Goal: Find specific page/section: Find specific page/section

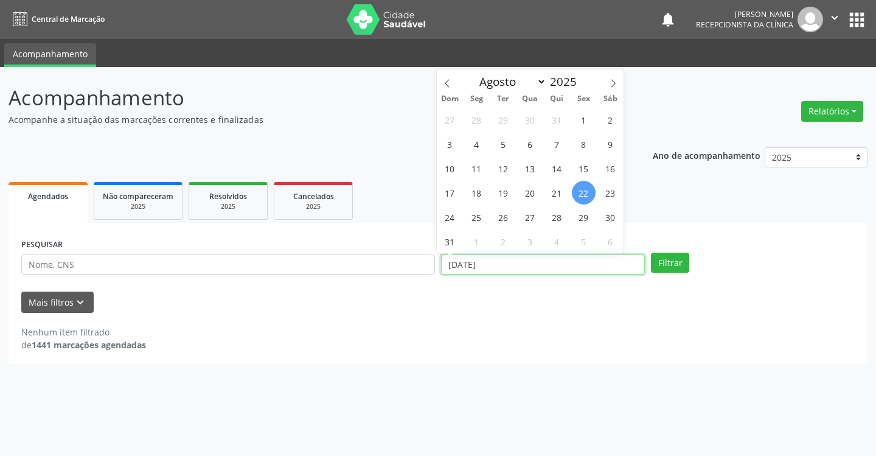
click at [455, 259] on input "[DATE]" at bounding box center [543, 264] width 204 height 21
click at [528, 212] on span "27" at bounding box center [530, 217] width 24 height 24
type input "[DATE]"
click at [529, 214] on span "27" at bounding box center [530, 217] width 24 height 24
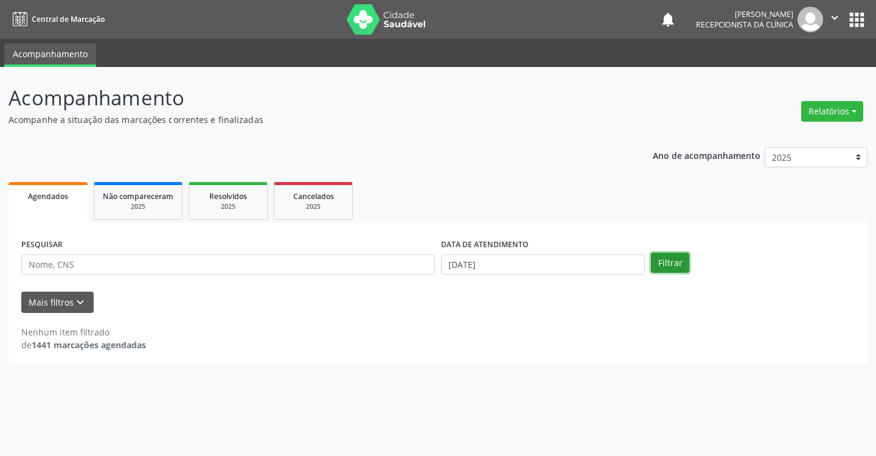
click at [679, 265] on button "Filtrar" at bounding box center [670, 263] width 38 height 21
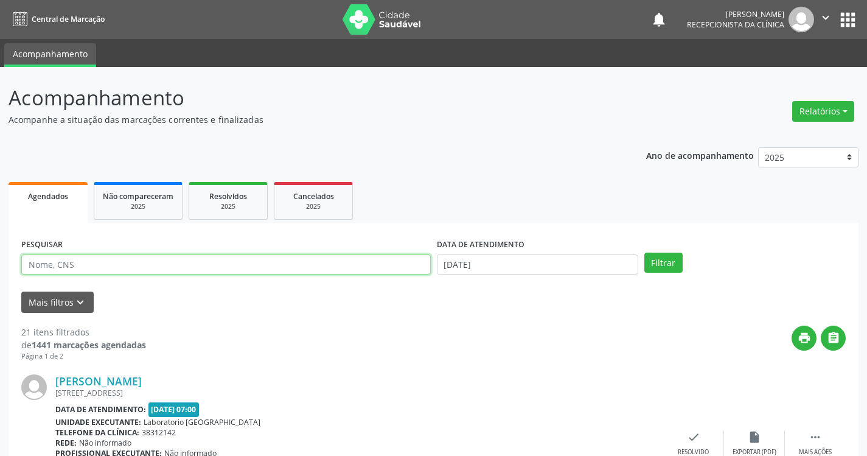
click at [239, 257] on input "text" at bounding box center [226, 264] width 410 height 21
click at [644, 253] on button "Filtrar" at bounding box center [663, 263] width 38 height 21
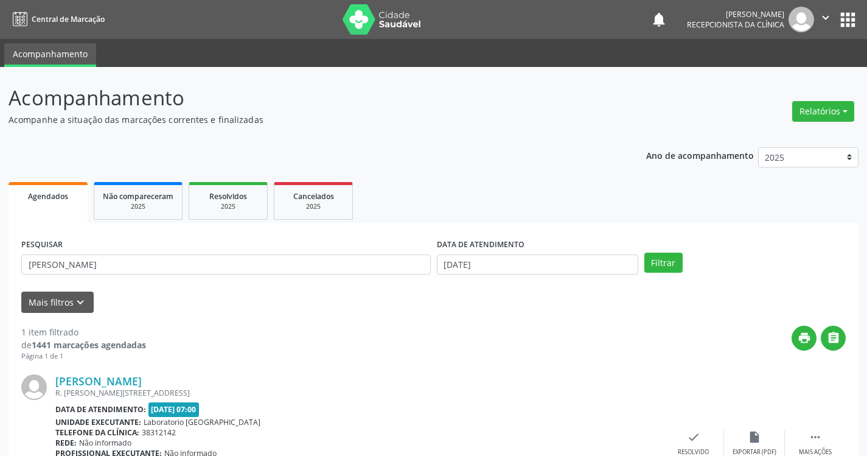
scroll to position [91, 0]
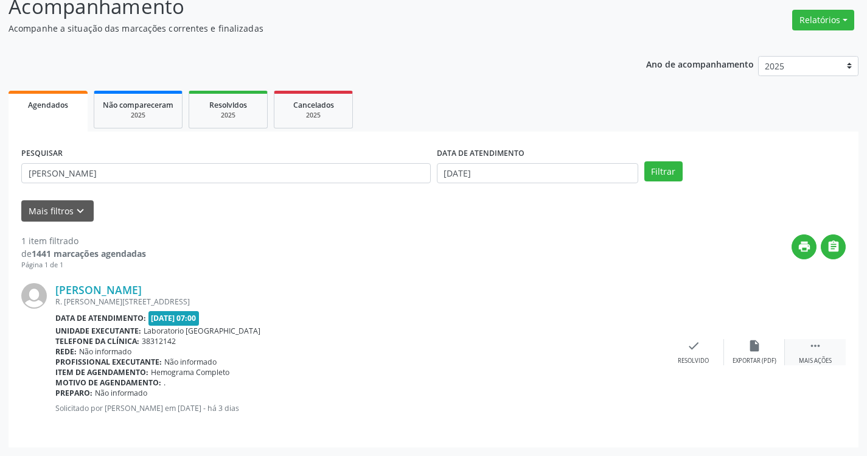
click at [821, 354] on div " Mais ações" at bounding box center [815, 352] width 61 height 26
click at [638, 350] on icon "print" at bounding box center [632, 345] width 13 height 13
click at [644, 161] on button "Filtrar" at bounding box center [663, 171] width 38 height 21
click at [823, 351] on div " Mais ações" at bounding box center [815, 352] width 61 height 26
click at [630, 358] on div "Imprimir" at bounding box center [632, 361] width 27 height 9
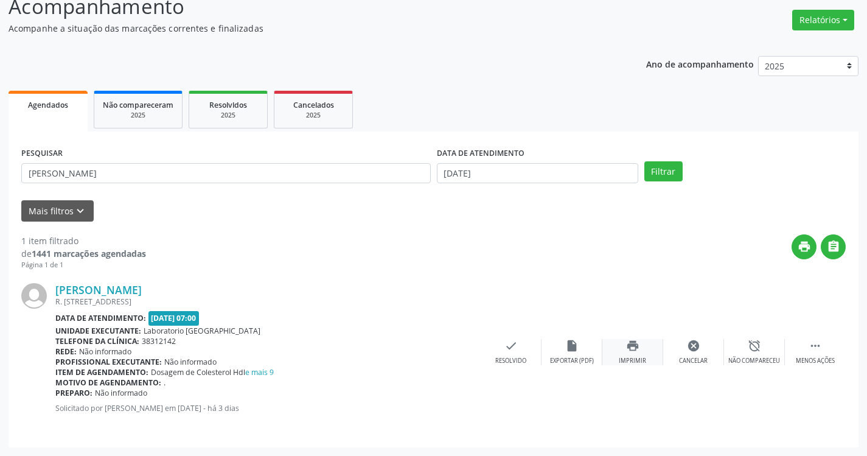
type input "[PERSON_NAME]"
click at [644, 161] on button "Filtrar" at bounding box center [663, 171] width 38 height 21
click at [814, 351] on icon "" at bounding box center [815, 345] width 13 height 13
click at [634, 351] on icon "print" at bounding box center [632, 345] width 13 height 13
click at [644, 161] on button "Filtrar" at bounding box center [663, 171] width 38 height 21
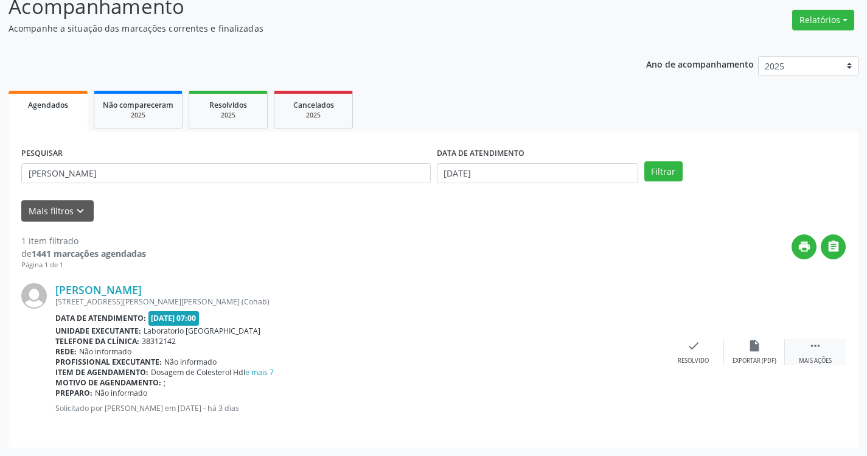
click at [807, 344] on div " Mais ações" at bounding box center [815, 352] width 61 height 26
click at [642, 350] on div "print Imprimir" at bounding box center [632, 352] width 61 height 26
click at [644, 161] on button "Filtrar" at bounding box center [663, 171] width 38 height 21
click at [815, 347] on icon "" at bounding box center [815, 345] width 13 height 13
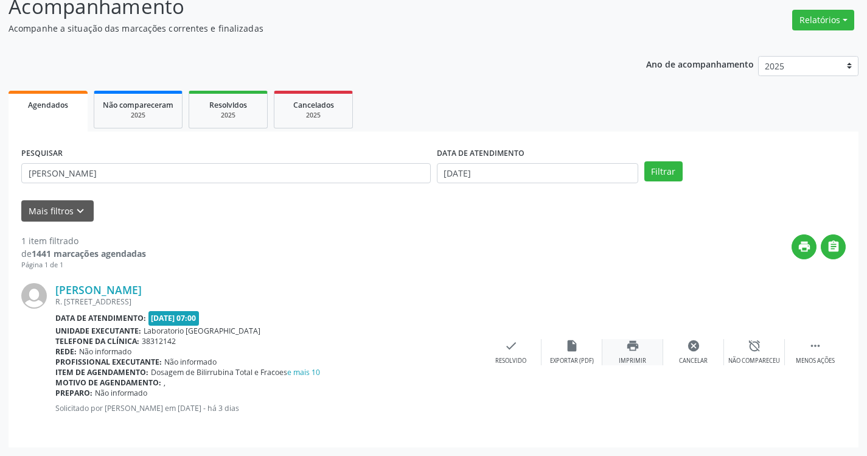
click at [642, 351] on div "print Imprimir" at bounding box center [632, 352] width 61 height 26
click at [124, 179] on input "[PERSON_NAME]" at bounding box center [226, 173] width 410 height 21
click at [644, 161] on button "Filtrar" at bounding box center [663, 171] width 38 height 21
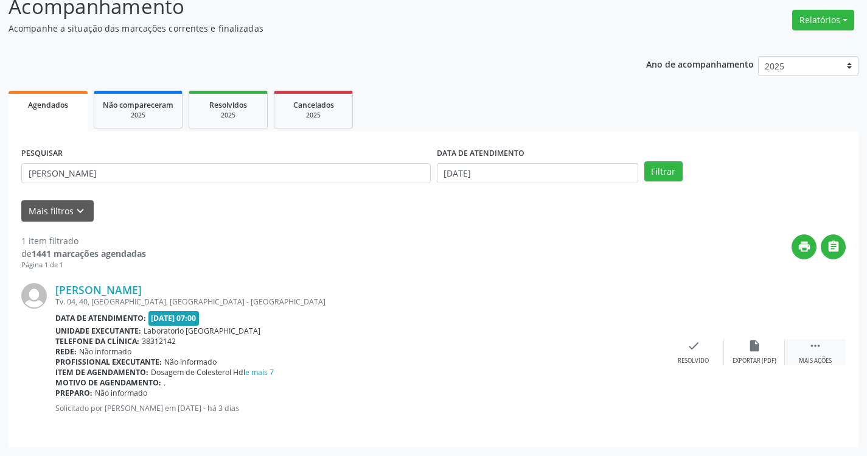
click at [819, 349] on icon "" at bounding box center [815, 345] width 13 height 13
click at [639, 350] on icon "print" at bounding box center [632, 345] width 13 height 13
click at [62, 173] on input "[PERSON_NAME]" at bounding box center [226, 173] width 410 height 21
click at [131, 175] on input "[PERSON_NAME]" at bounding box center [226, 173] width 410 height 21
click at [644, 161] on button "Filtrar" at bounding box center [663, 171] width 38 height 21
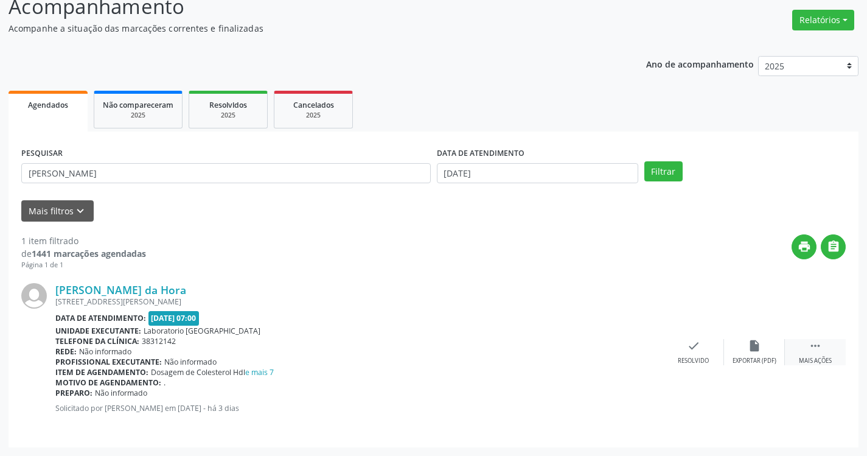
click at [810, 352] on icon "" at bounding box center [815, 345] width 13 height 13
click at [627, 351] on icon "print" at bounding box center [632, 345] width 13 height 13
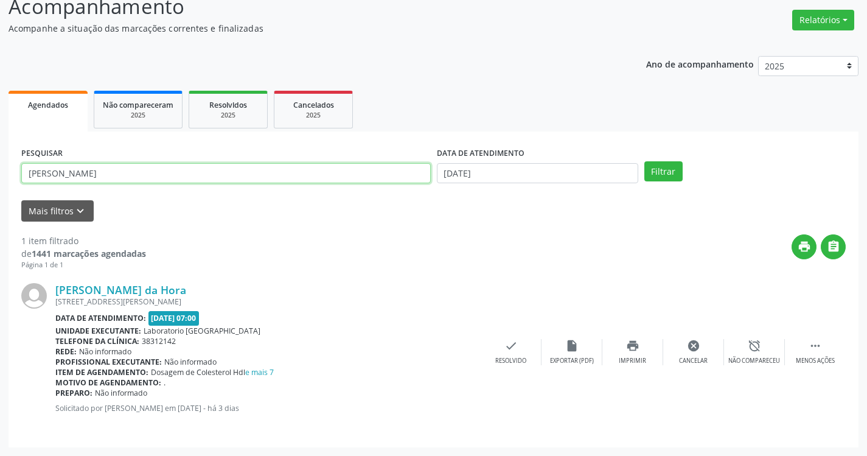
click at [89, 181] on input "[PERSON_NAME]" at bounding box center [226, 173] width 410 height 21
drag, startPoint x: 85, startPoint y: 179, endPoint x: 55, endPoint y: 147, distance: 43.9
click at [55, 147] on div "PESQUISAR [PERSON_NAME]" at bounding box center [226, 167] width 416 height 47
type input "M"
type input "[PERSON_NAME]"
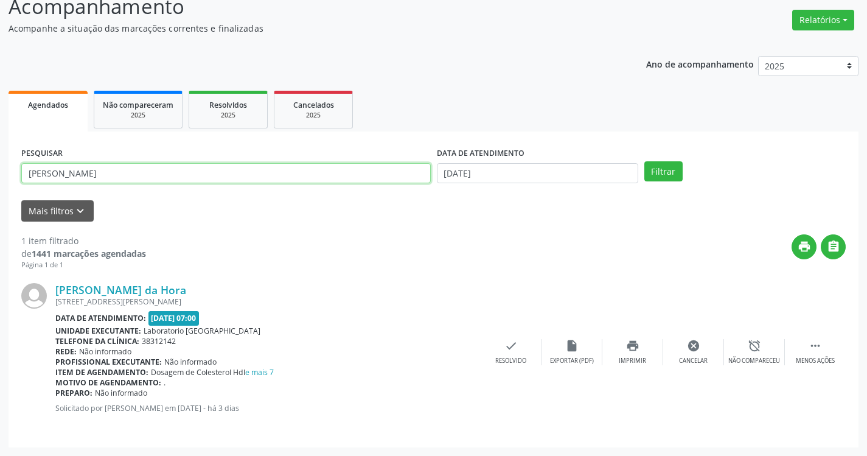
click at [644, 161] on button "Filtrar" at bounding box center [663, 171] width 38 height 21
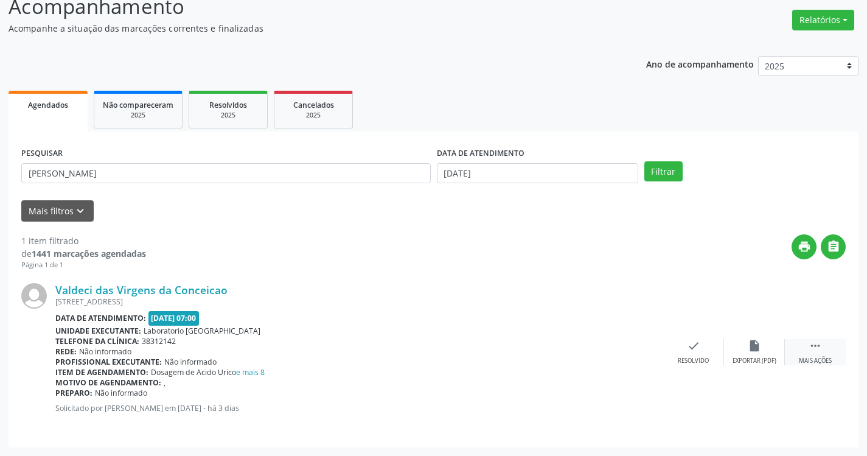
click at [825, 352] on div " Mais ações" at bounding box center [815, 352] width 61 height 26
click at [631, 355] on div "print Imprimir" at bounding box center [632, 352] width 61 height 26
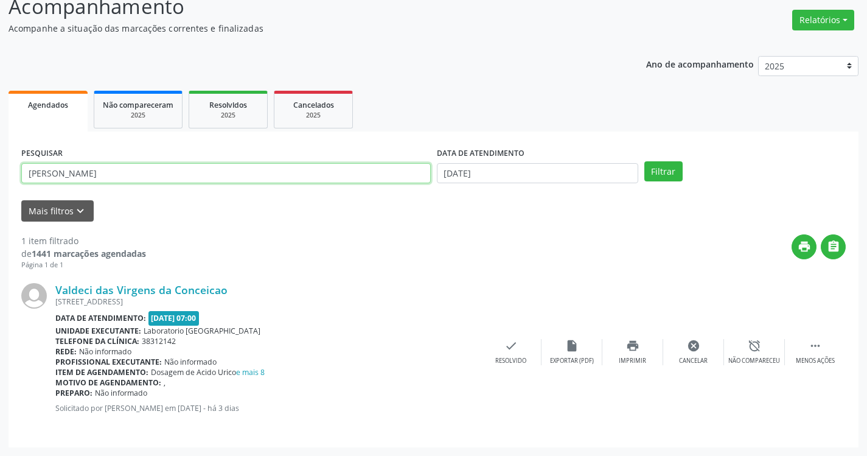
click at [644, 161] on button "Filtrar" at bounding box center [663, 171] width 38 height 21
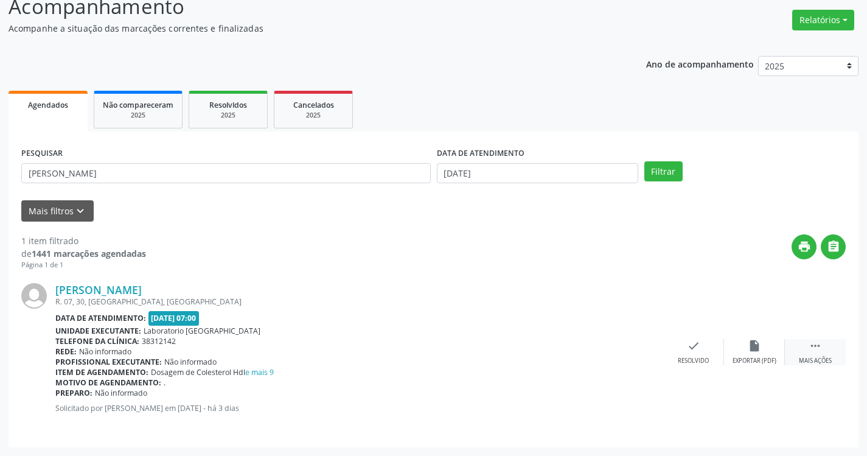
click at [820, 346] on icon "" at bounding box center [815, 345] width 13 height 13
click at [644, 350] on div "print Imprimir" at bounding box center [632, 352] width 61 height 26
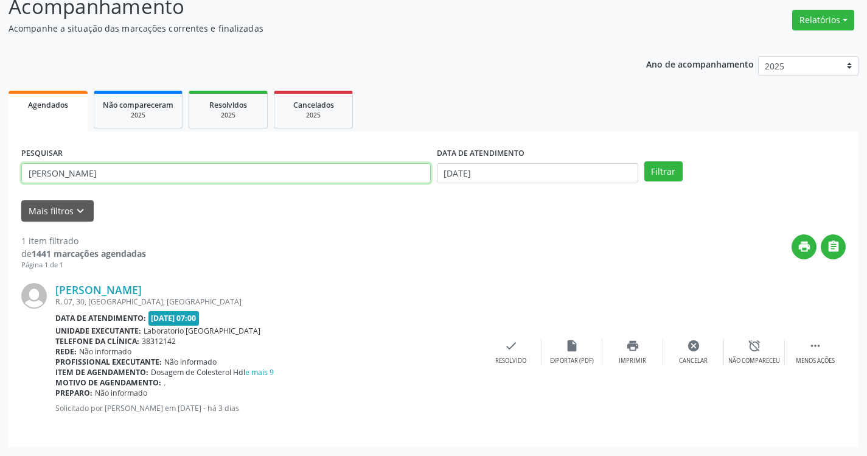
drag, startPoint x: 182, startPoint y: 182, endPoint x: 30, endPoint y: 127, distance: 161.9
click at [32, 130] on div "Agendados Não compareceram 2025 Resolvidos 2025 Cancelados 2025 PESQUISAR [PERS…" at bounding box center [434, 268] width 850 height 360
type input "P"
click at [644, 161] on button "Filtrar" at bounding box center [663, 171] width 38 height 21
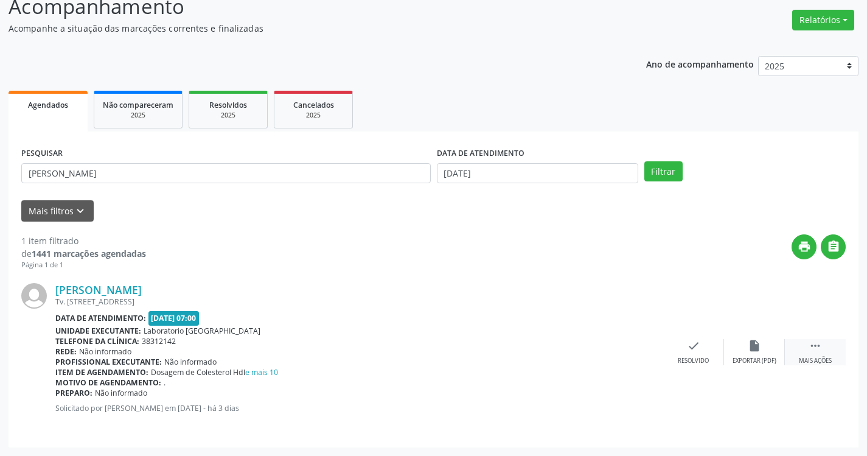
click at [827, 359] on div "Mais ações" at bounding box center [815, 361] width 33 height 9
click at [635, 358] on div "Imprimir" at bounding box center [632, 361] width 27 height 9
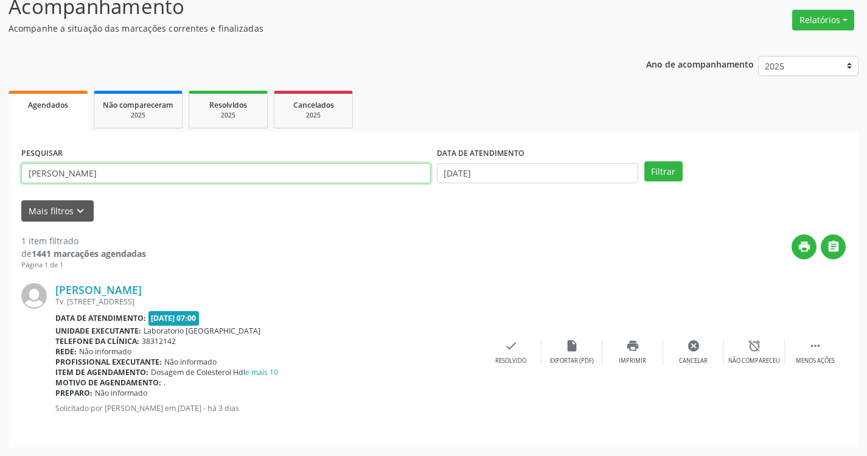
drag, startPoint x: 96, startPoint y: 176, endPoint x: 0, endPoint y: 87, distance: 131.3
click at [1, 88] on div "Acompanhamento Acompanhe a situação das marcações correntes e finalizadas Relat…" at bounding box center [433, 216] width 867 height 480
type input "[PERSON_NAME]"
click at [644, 161] on button "Filtrar" at bounding box center [663, 171] width 38 height 21
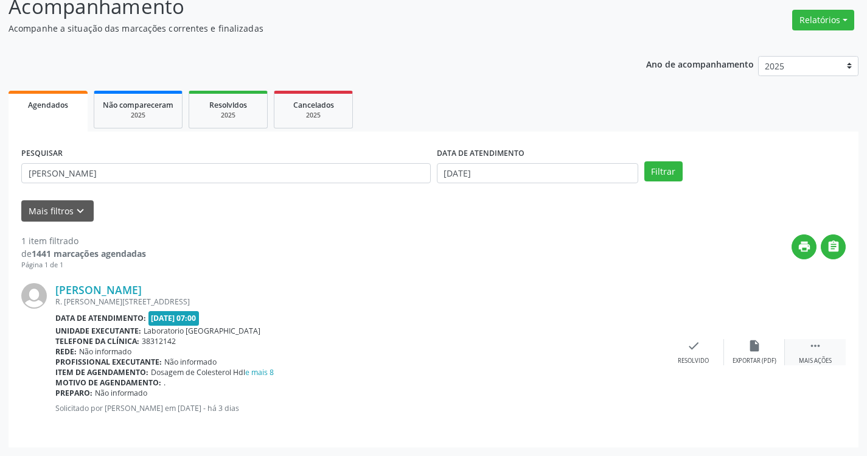
click at [818, 344] on icon "" at bounding box center [815, 345] width 13 height 13
click at [629, 354] on div "print Imprimir" at bounding box center [632, 352] width 61 height 26
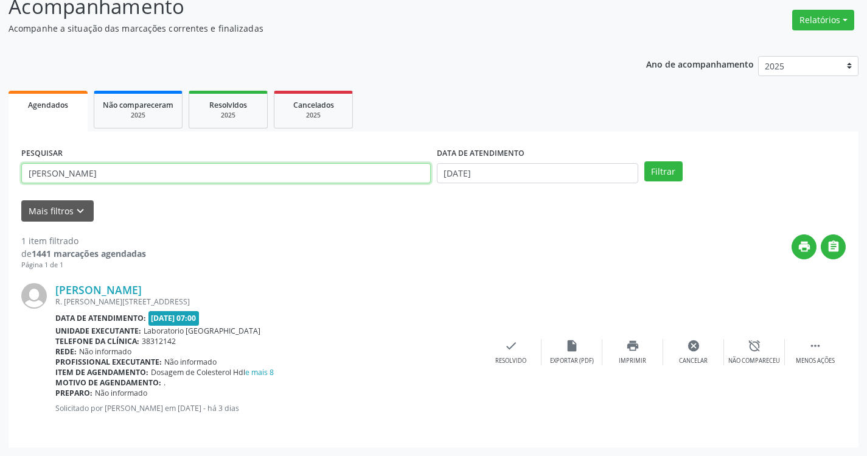
drag, startPoint x: 125, startPoint y: 181, endPoint x: 0, endPoint y: 95, distance: 151.4
click at [0, 95] on div "Acompanhamento Acompanhe a situação das marcações correntes e finalizadas Relat…" at bounding box center [433, 216] width 867 height 480
type input "[PERSON_NAME]"
click at [644, 161] on button "Filtrar" at bounding box center [663, 171] width 38 height 21
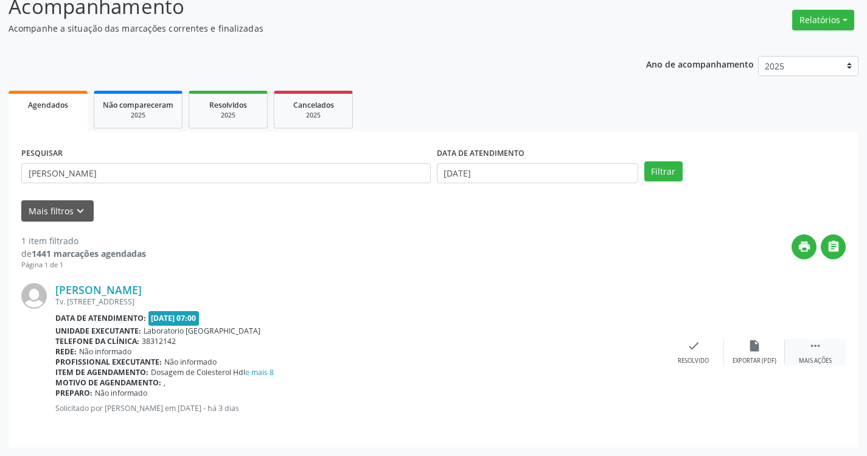
click at [817, 354] on div " Mais ações" at bounding box center [815, 352] width 61 height 26
click at [623, 346] on div "print Imprimir" at bounding box center [632, 352] width 61 height 26
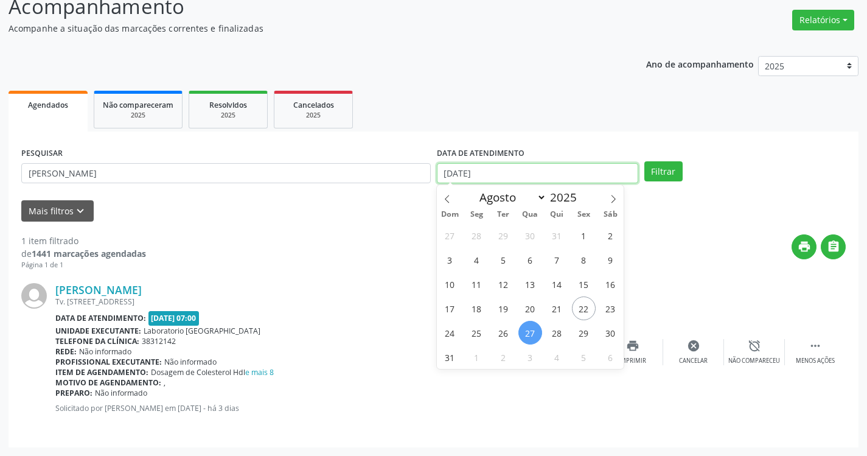
click at [513, 170] on input "[DATE]" at bounding box center [537, 173] width 201 height 21
click at [476, 333] on span "25" at bounding box center [477, 333] width 24 height 24
type input "[DATE]"
click at [476, 333] on span "25" at bounding box center [477, 333] width 24 height 24
click at [476, 333] on div "Unidade executante: Laboratorio [GEOGRAPHIC_DATA]" at bounding box center [267, 331] width 425 height 10
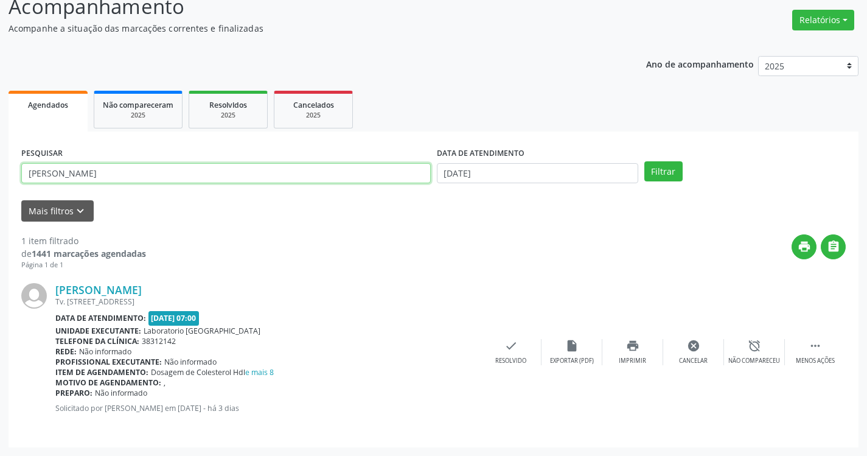
drag, startPoint x: 222, startPoint y: 176, endPoint x: 39, endPoint y: 120, distance: 190.8
click at [39, 120] on div "Agendados Não compareceram 2025 Resolvidos 2025 Cancelados 2025 PESQUISAR [PERS…" at bounding box center [434, 268] width 850 height 360
click at [663, 165] on button "Filtrar" at bounding box center [663, 171] width 38 height 21
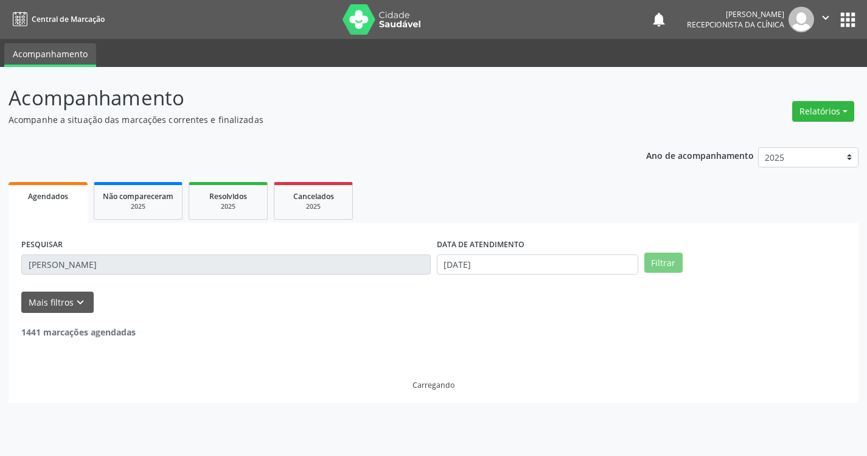
scroll to position [0, 0]
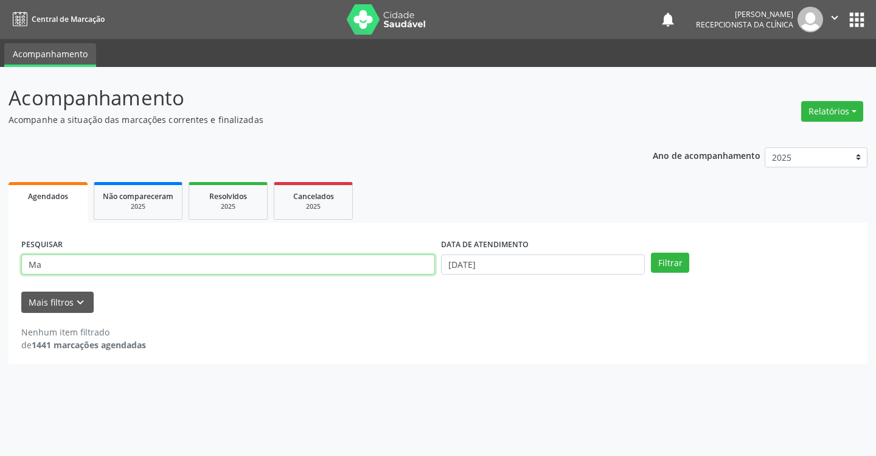
type input "M"
type input "[PERSON_NAME]"
click at [651, 253] on button "Filtrar" at bounding box center [670, 263] width 38 height 21
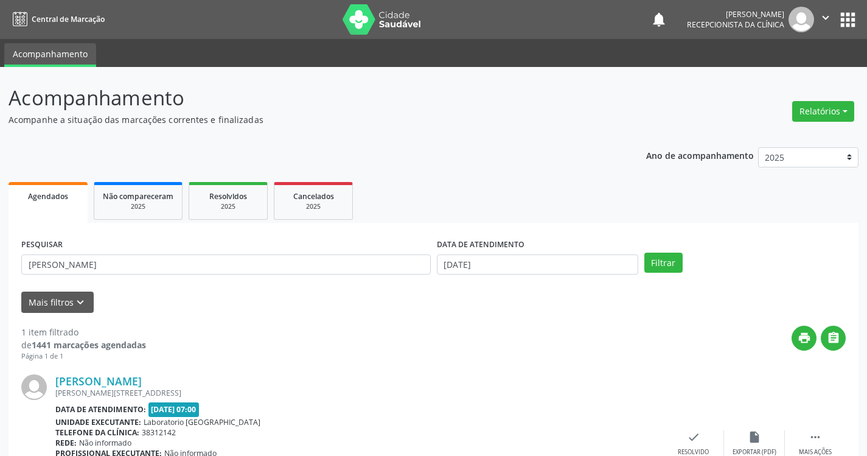
scroll to position [91, 0]
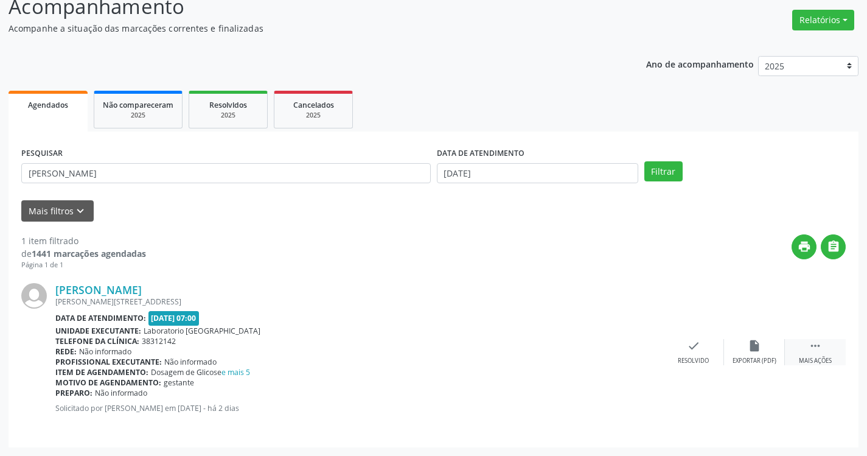
click at [827, 351] on div " Mais ações" at bounding box center [815, 352] width 61 height 26
click at [638, 348] on icon "print" at bounding box center [632, 345] width 13 height 13
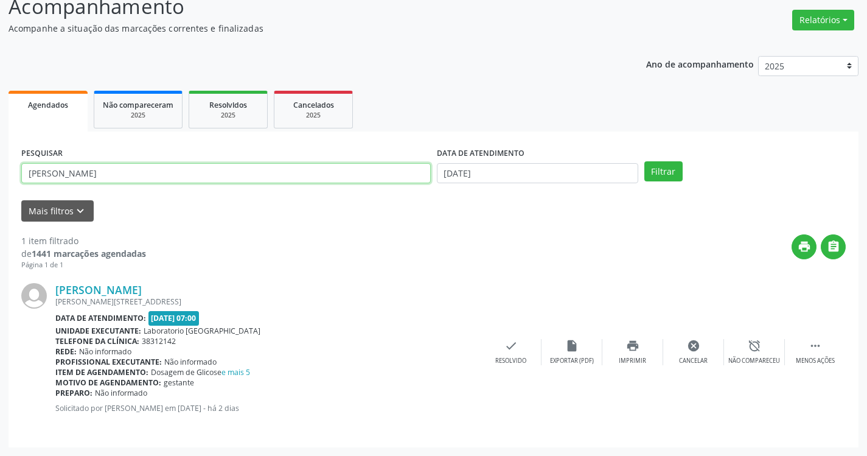
drag, startPoint x: 71, startPoint y: 178, endPoint x: 0, endPoint y: 134, distance: 82.8
click at [0, 134] on div "Acompanhamento Acompanhe a situação das marcações correntes e finalizadas Relat…" at bounding box center [433, 216] width 867 height 480
click at [644, 161] on button "Filtrar" at bounding box center [663, 171] width 38 height 21
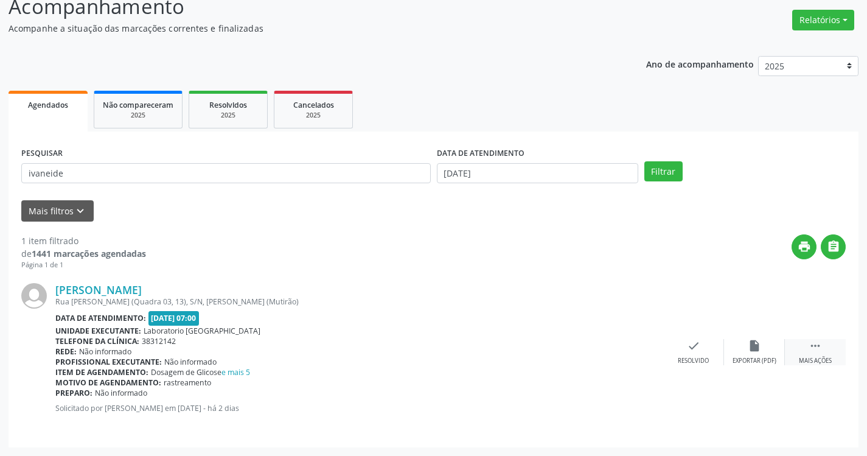
click at [819, 347] on icon "" at bounding box center [815, 345] width 13 height 13
click at [638, 343] on icon "print" at bounding box center [632, 345] width 13 height 13
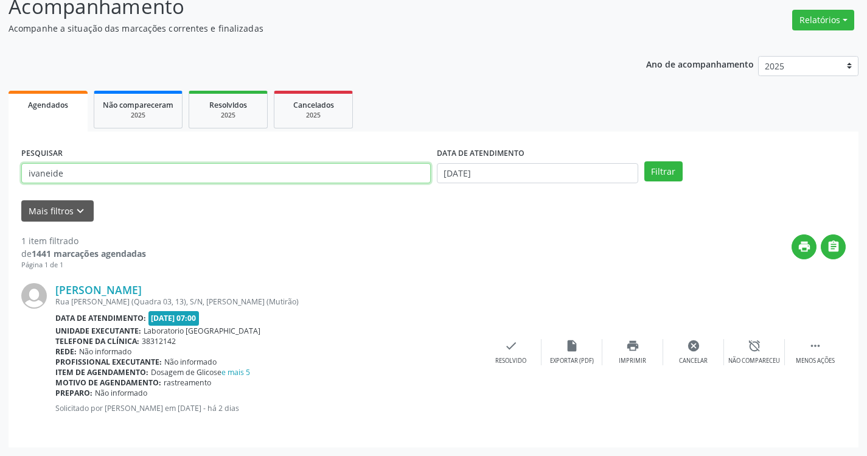
click at [67, 177] on input "ivaneide" at bounding box center [226, 173] width 410 height 21
click at [65, 175] on input "ivaneide" at bounding box center [226, 173] width 410 height 21
type input "ivania"
click at [644, 161] on button "Filtrar" at bounding box center [663, 171] width 38 height 21
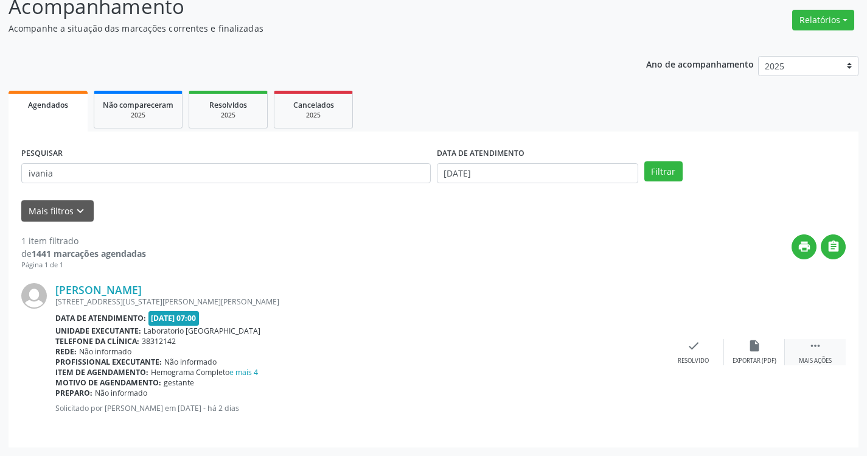
click at [821, 349] on icon "" at bounding box center [815, 345] width 13 height 13
click at [634, 345] on icon "print" at bounding box center [632, 345] width 13 height 13
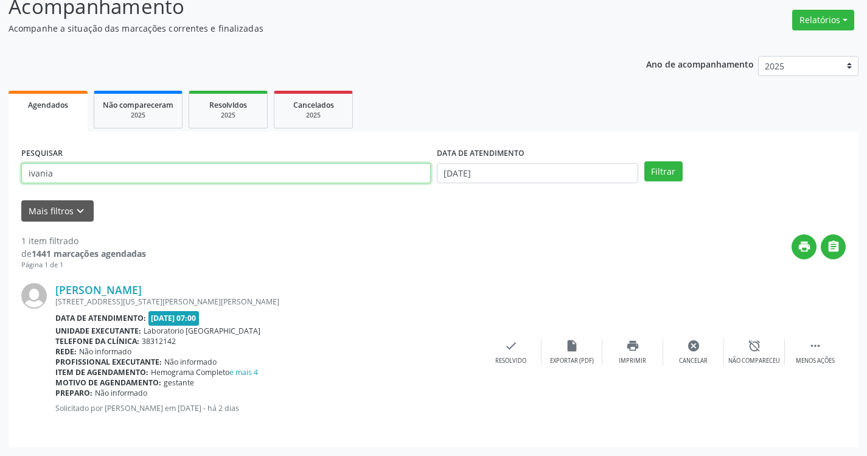
drag, startPoint x: 69, startPoint y: 181, endPoint x: 5, endPoint y: 121, distance: 87.8
click at [5, 122] on div "Acompanhamento Acompanhe a situação das marcações correntes e finalizadas Relat…" at bounding box center [433, 216] width 867 height 480
click at [644, 161] on button "Filtrar" at bounding box center [663, 171] width 38 height 21
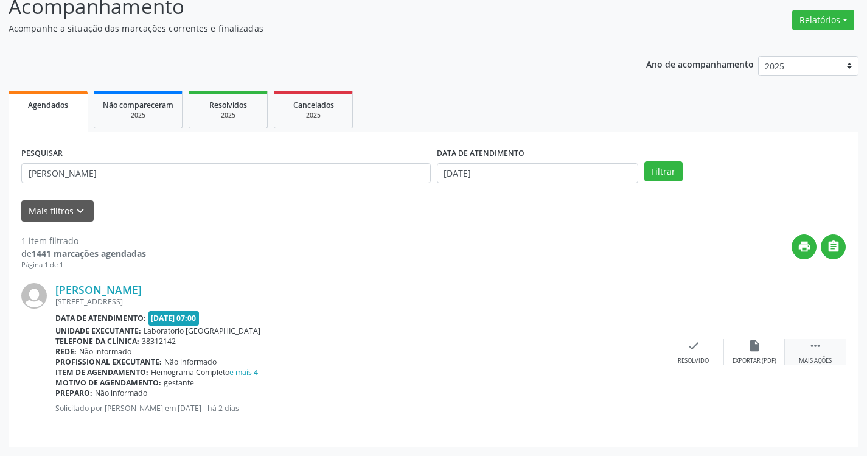
click at [817, 351] on icon "" at bounding box center [815, 345] width 13 height 13
click at [624, 349] on div "print Imprimir" at bounding box center [632, 352] width 61 height 26
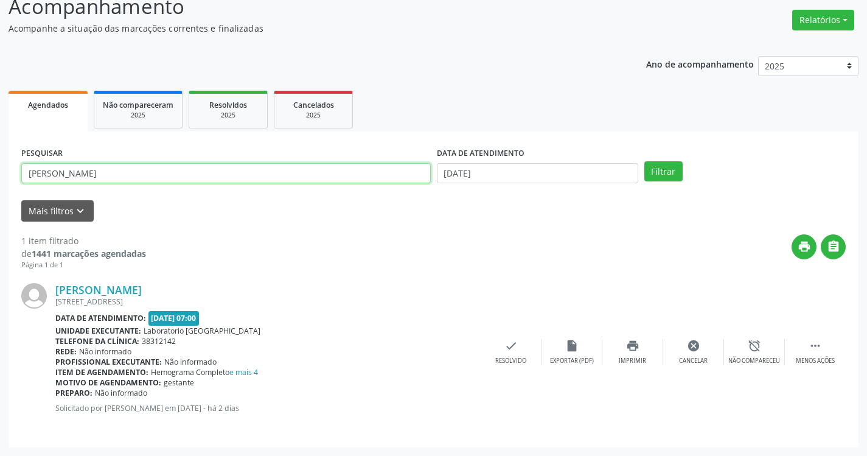
click at [131, 173] on input "[PERSON_NAME]" at bounding box center [226, 173] width 410 height 21
type input "[PERSON_NAME]"
click at [644, 161] on button "Filtrar" at bounding box center [663, 171] width 38 height 21
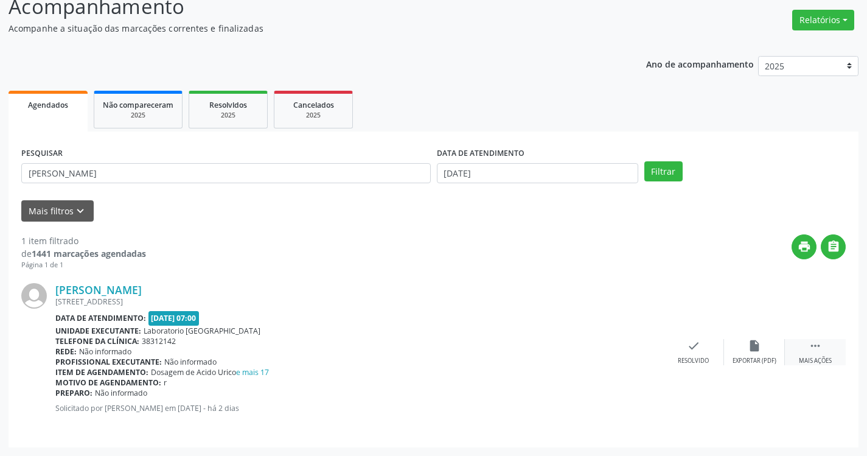
click at [825, 347] on div " Mais ações" at bounding box center [815, 352] width 61 height 26
click at [629, 349] on icon "print" at bounding box center [632, 345] width 13 height 13
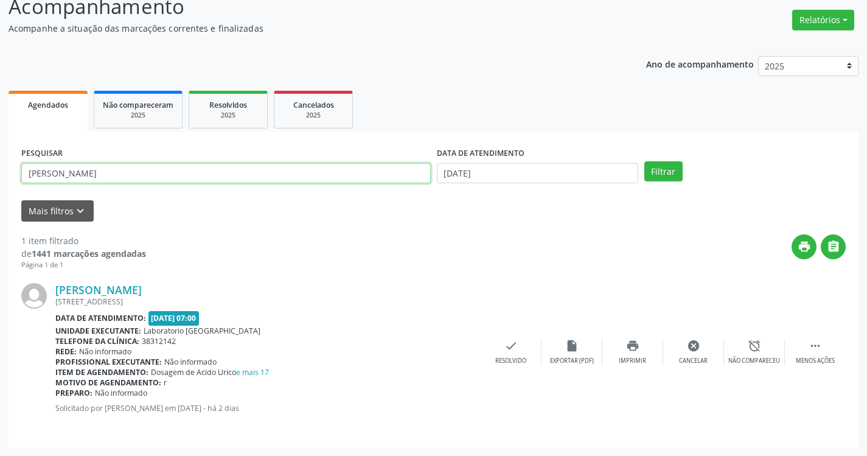
drag, startPoint x: 100, startPoint y: 176, endPoint x: 10, endPoint y: 118, distance: 107.4
click at [10, 119] on div "Agendados Não compareceram 2025 Resolvidos 2025 Cancelados 2025 PESQUISAR mariv…" at bounding box center [434, 268] width 850 height 360
type input "[PERSON_NAME]"
click at [644, 161] on button "Filtrar" at bounding box center [663, 171] width 38 height 21
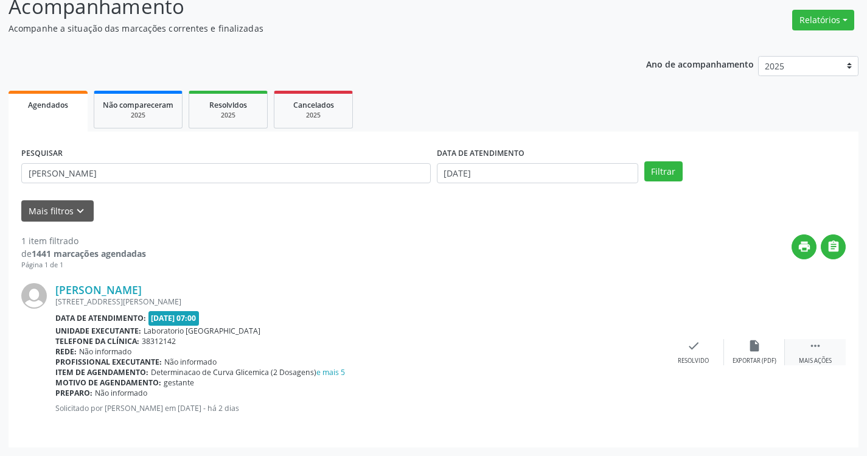
click at [817, 355] on div " Mais ações" at bounding box center [815, 352] width 61 height 26
click at [637, 357] on div "Imprimir" at bounding box center [632, 361] width 27 height 9
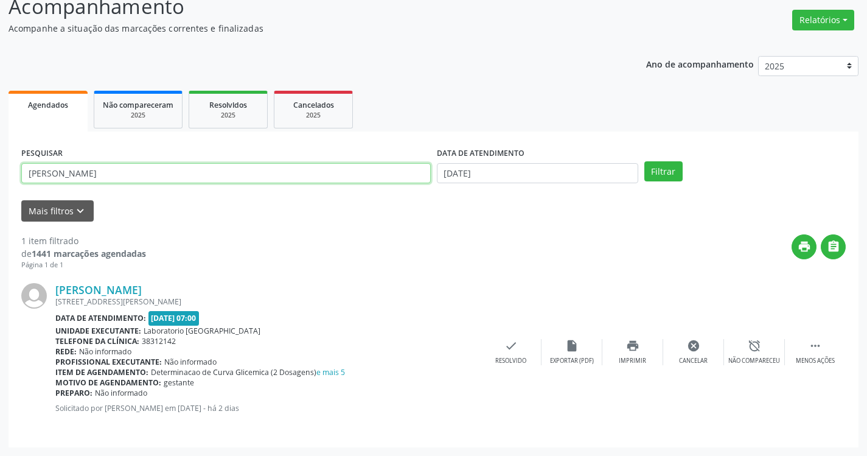
drag, startPoint x: 119, startPoint y: 174, endPoint x: 0, endPoint y: 147, distance: 121.7
click at [0, 147] on div "Acompanhamento Acompanhe a situação das marcações correntes e finalizadas Relat…" at bounding box center [433, 216] width 867 height 480
click at [644, 161] on button "Filtrar" at bounding box center [663, 171] width 38 height 21
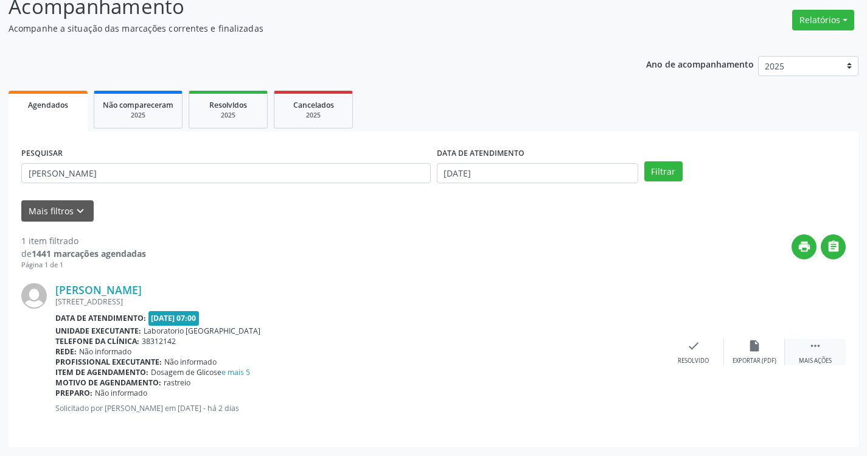
click at [817, 352] on icon "" at bounding box center [815, 345] width 13 height 13
click at [638, 355] on div "print Imprimir" at bounding box center [632, 352] width 61 height 26
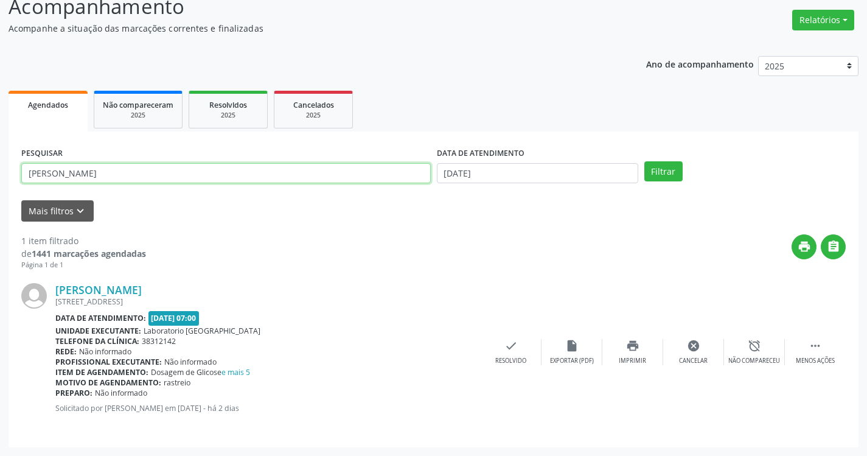
drag, startPoint x: 89, startPoint y: 178, endPoint x: 33, endPoint y: 116, distance: 84.0
click at [33, 116] on div "Agendados Não compareceram 2025 Resolvidos 2025 Cancelados 2025 PESQUISAR maria…" at bounding box center [434, 268] width 850 height 360
type input "m"
type input "WESLAIANE DA"
click at [644, 161] on button "Filtrar" at bounding box center [663, 171] width 38 height 21
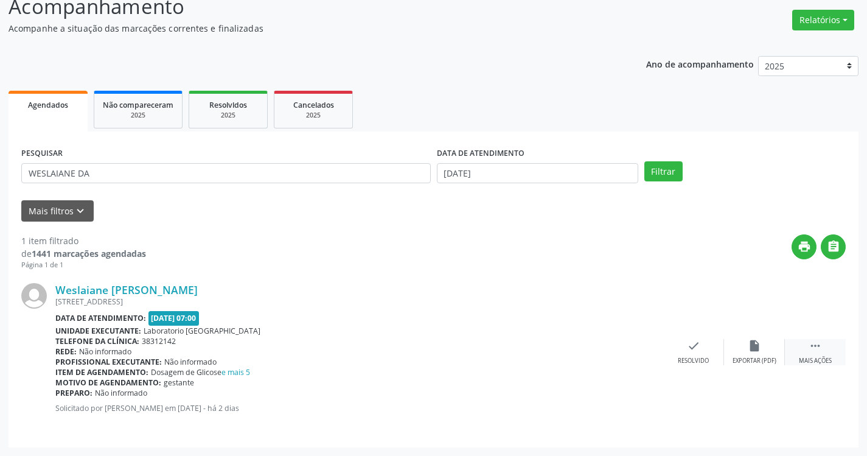
click at [822, 347] on div " Mais ações" at bounding box center [815, 352] width 61 height 26
click at [624, 347] on div "print Imprimir" at bounding box center [632, 352] width 61 height 26
click at [644, 161] on button "Filtrar" at bounding box center [663, 171] width 38 height 21
click at [821, 352] on icon "" at bounding box center [815, 345] width 13 height 13
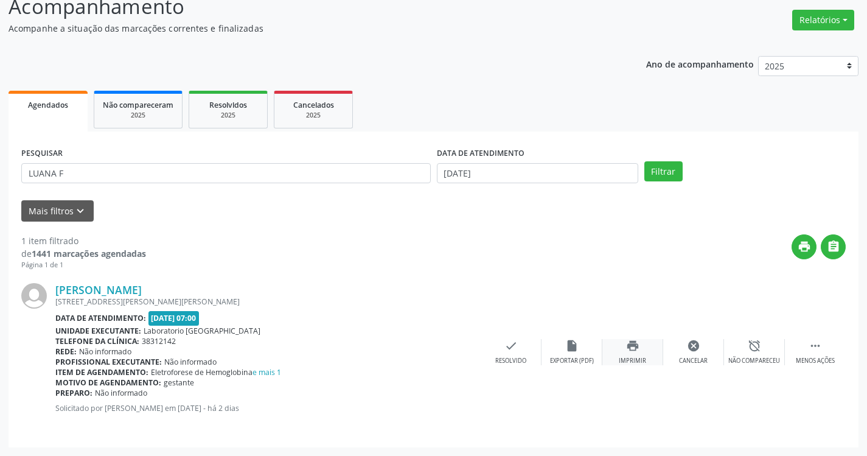
click at [630, 349] on icon "print" at bounding box center [632, 345] width 13 height 13
click at [60, 178] on input "LUANA F" at bounding box center [226, 173] width 410 height 21
drag, startPoint x: 86, startPoint y: 180, endPoint x: 33, endPoint y: 117, distance: 81.7
click at [34, 118] on div "Agendados Não compareceram 2025 Resolvidos 2025 Cancelados 2025 PESQUISAR LUANA…" at bounding box center [434, 268] width 850 height 360
type input "L"
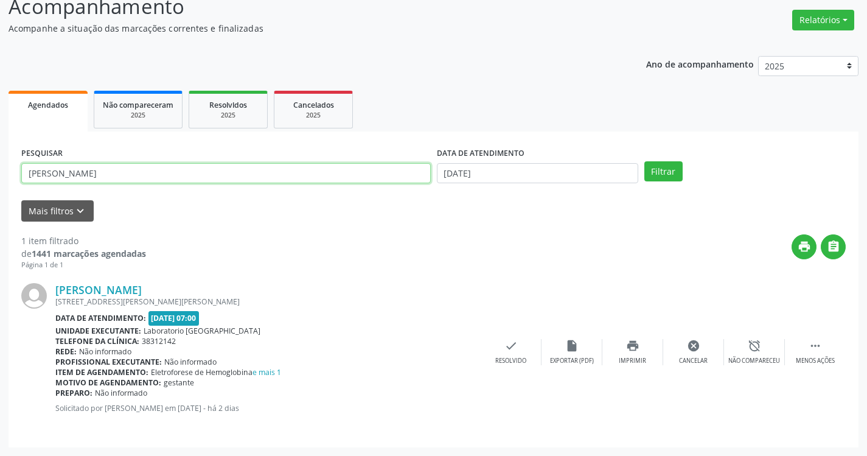
type input "[PERSON_NAME]"
click at [644, 161] on button "Filtrar" at bounding box center [663, 171] width 38 height 21
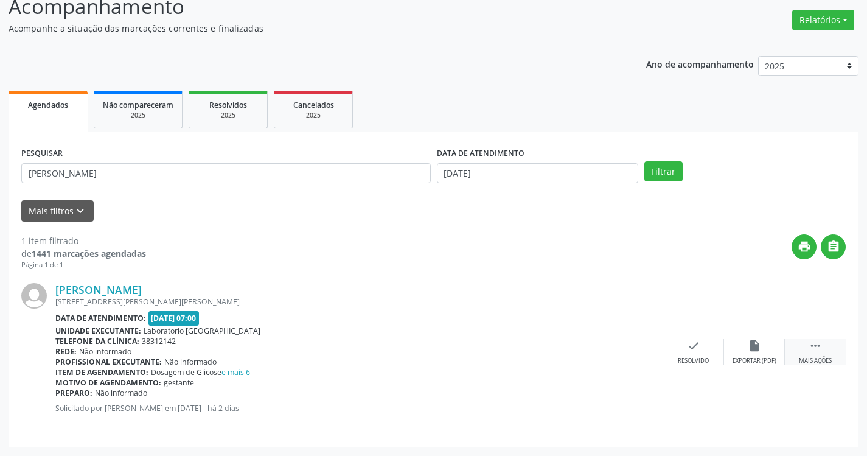
click at [817, 355] on div " Mais ações" at bounding box center [815, 352] width 61 height 26
click at [640, 352] on div "print Imprimir" at bounding box center [632, 352] width 61 height 26
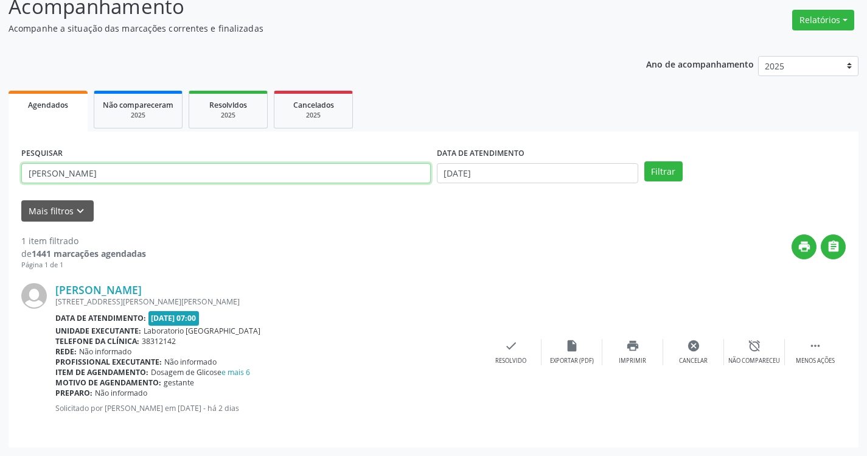
drag, startPoint x: 116, startPoint y: 176, endPoint x: 16, endPoint y: 96, distance: 128.6
click at [17, 98] on div "Agendados Não compareceram 2025 Resolvidos 2025 Cancelados 2025 PESQUISAR [PERS…" at bounding box center [434, 268] width 850 height 360
click at [644, 161] on button "Filtrar" at bounding box center [663, 171] width 38 height 21
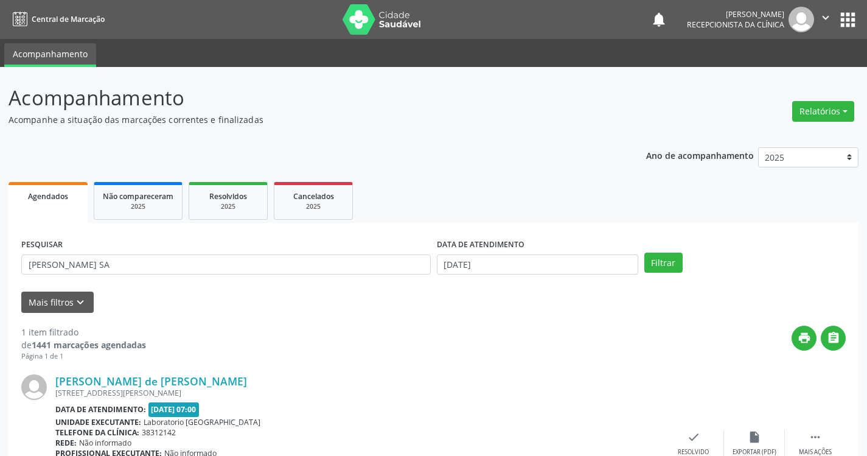
scroll to position [61, 0]
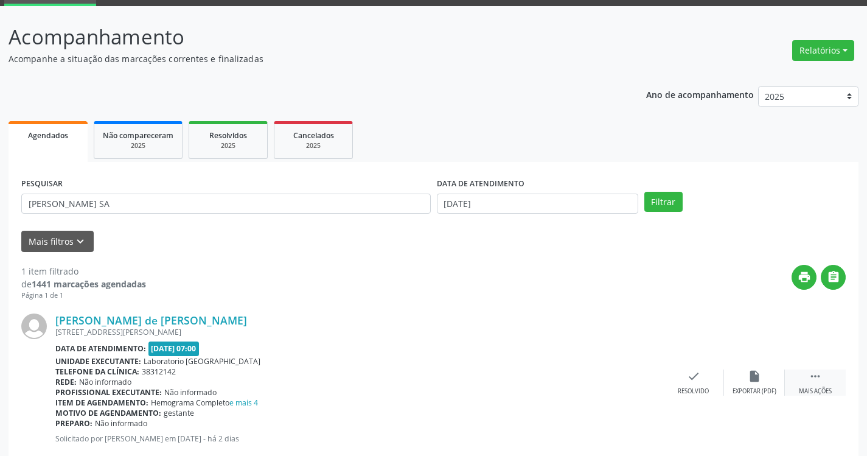
click at [825, 386] on div " Mais ações" at bounding box center [815, 382] width 61 height 26
click at [629, 383] on div "print Imprimir" at bounding box center [632, 382] width 61 height 26
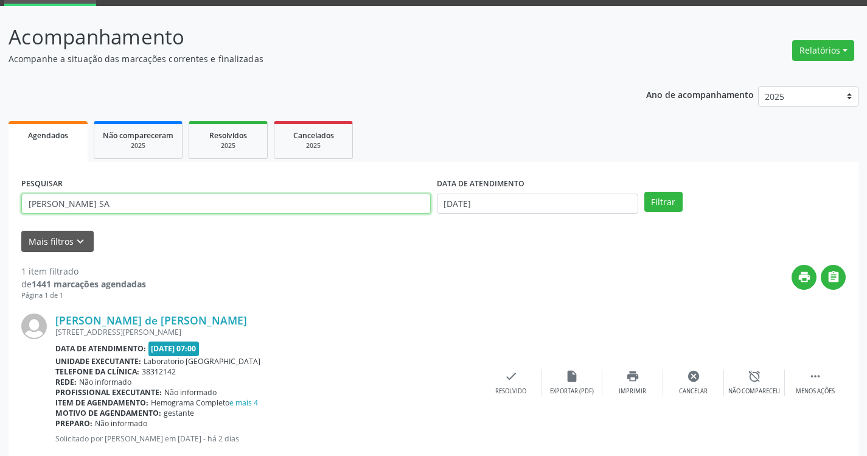
drag, startPoint x: 133, startPoint y: 208, endPoint x: 0, endPoint y: 158, distance: 141.5
click at [0, 158] on div "Acompanhamento Acompanhe a situação das marcações correntes e finalizadas Relat…" at bounding box center [433, 246] width 867 height 480
type input "[PERSON_NAME]"
click at [644, 192] on button "Filtrar" at bounding box center [663, 202] width 38 height 21
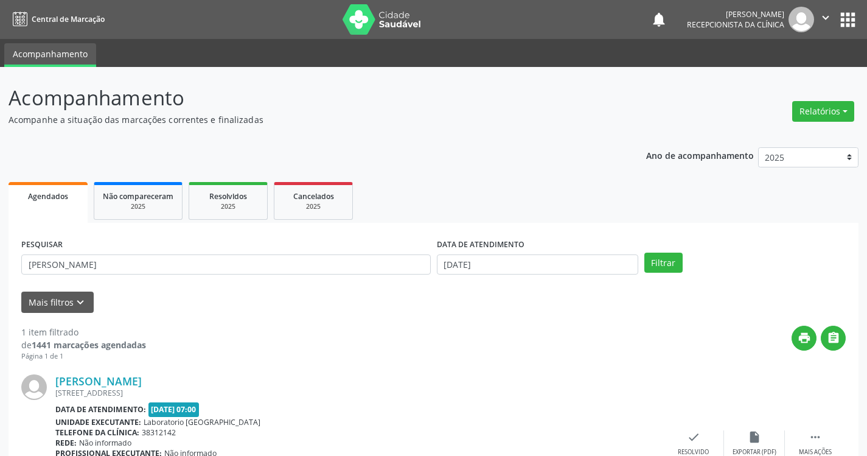
scroll to position [91, 0]
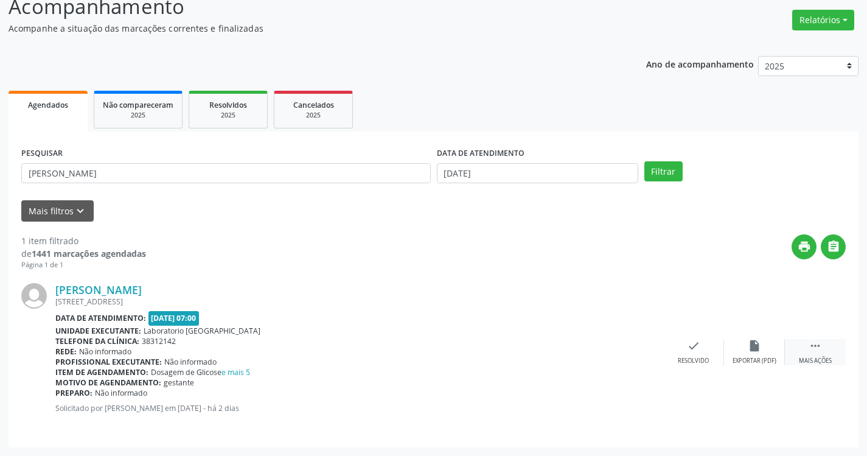
click at [820, 347] on icon "" at bounding box center [815, 345] width 13 height 13
click at [634, 353] on div "print Imprimir" at bounding box center [632, 352] width 61 height 26
